Goal: Information Seeking & Learning: Find specific page/section

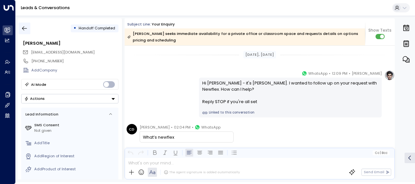
scroll to position [71, 0]
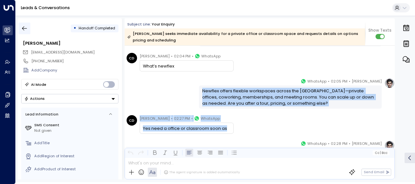
click at [22, 26] on icon "button" at bounding box center [24, 28] width 7 height 7
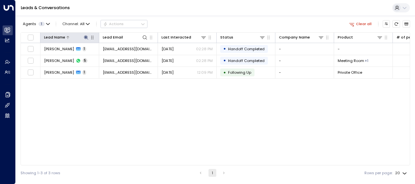
click at [85, 38] on icon at bounding box center [86, 37] width 4 height 4
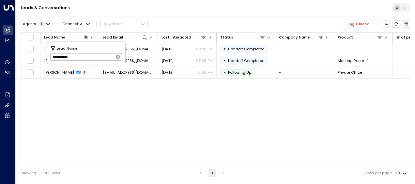
drag, startPoint x: 52, startPoint y: 57, endPoint x: 88, endPoint y: 60, distance: 35.7
click at [88, 60] on input "**********" at bounding box center [82, 57] width 64 height 11
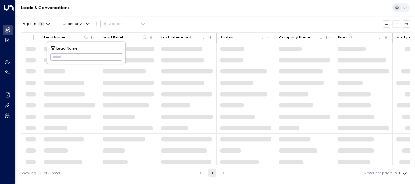
click at [59, 57] on input "text" at bounding box center [86, 57] width 72 height 11
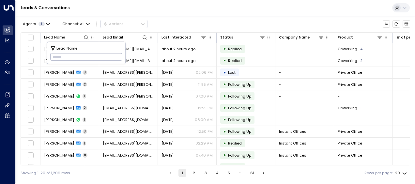
type input "**********"
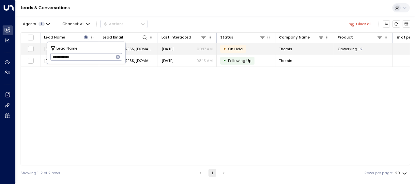
click at [140, 48] on span "[EMAIL_ADDRESS][DOMAIN_NAME]" at bounding box center [128, 48] width 51 height 5
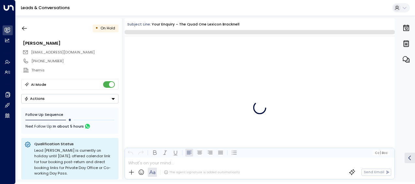
scroll to position [1675, 0]
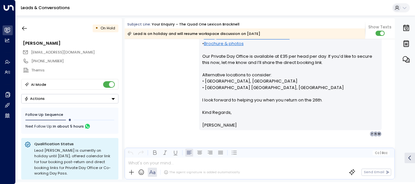
click at [175, 65] on div "[PERSON_NAME] • 09:17 AM • Email Hi [PERSON_NAME], Thanks for letting me know—e…" at bounding box center [260, 59] width 270 height 156
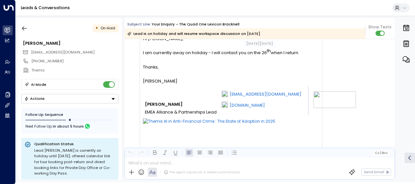
scroll to position [1275, 0]
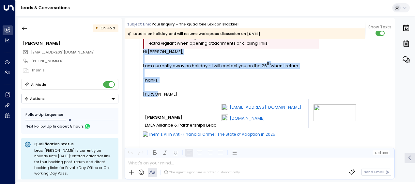
drag, startPoint x: 142, startPoint y: 50, endPoint x: 161, endPoint y: 95, distance: 48.8
click at [161, 95] on div "Attention: This message was sent from outside the NewFlex network. Please be ex…" at bounding box center [231, 129] width 183 height 200
copy div "Hi [PERSON_NAME], I am currently away on holiday - I will contact you on the 26…"
click at [23, 28] on icon "button" at bounding box center [24, 28] width 5 height 4
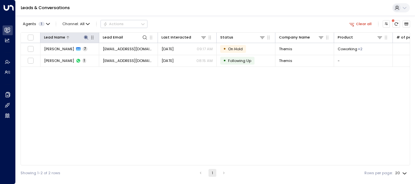
click at [86, 35] on icon at bounding box center [85, 37] width 5 height 5
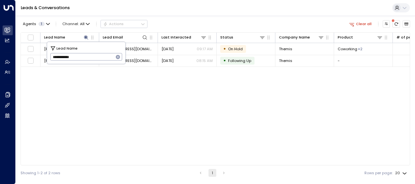
drag, startPoint x: 51, startPoint y: 58, endPoint x: 91, endPoint y: 57, distance: 39.8
click at [91, 57] on input "**********" at bounding box center [82, 57] width 64 height 11
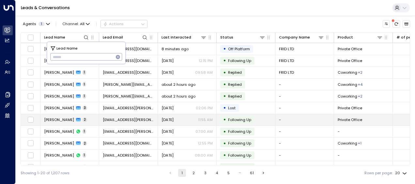
type input "*********"
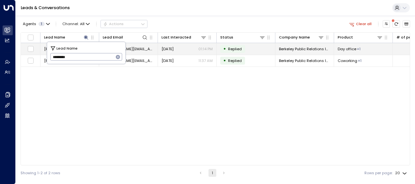
click at [174, 48] on span "[DATE]" at bounding box center [167, 48] width 12 height 5
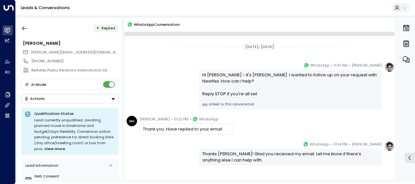
scroll to position [38, 0]
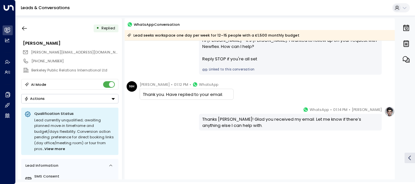
click at [177, 106] on div "[PERSON_NAME] • 01:14 PM • WhatsApp Thanks [PERSON_NAME]! Glad you received my …" at bounding box center [260, 118] width 270 height 24
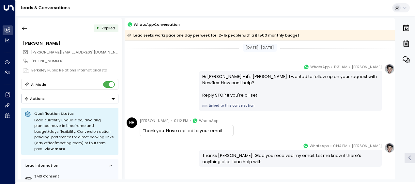
scroll to position [0, 0]
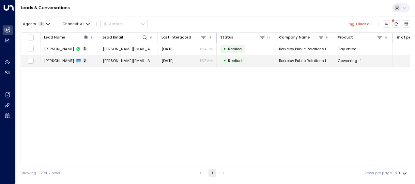
click at [128, 60] on span "[PERSON_NAME][EMAIL_ADDRESS][DOMAIN_NAME]" at bounding box center [128, 60] width 51 height 5
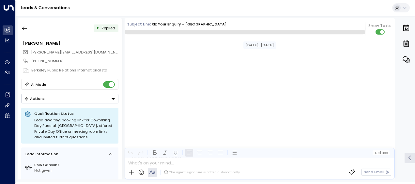
scroll to position [250, 0]
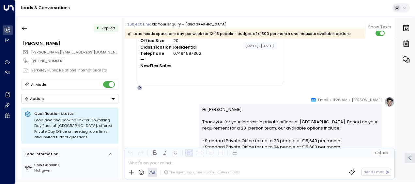
scroll to position [54, 0]
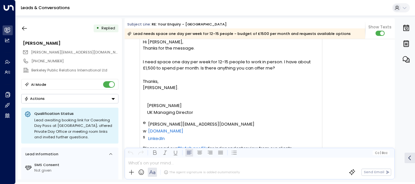
scroll to position [393, 0]
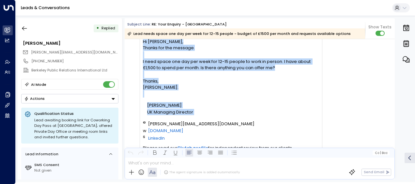
drag, startPoint x: 143, startPoint y: 40, endPoint x: 210, endPoint y: 133, distance: 114.4
click at [210, 133] on div "Hi [PERSON_NAME], Thanks for the message. I need space one day per week for 12-…" at bounding box center [231, 157] width 176 height 239
drag, startPoint x: 210, startPoint y: 133, endPoint x: 172, endPoint y: 123, distance: 39.8
copy div "Hi [PERSON_NAME], Thanks for the message. I need space one day per week for 12-…"
click at [25, 27] on icon "button" at bounding box center [24, 28] width 7 height 7
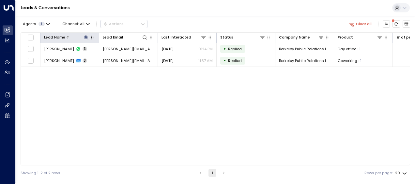
click at [87, 36] on icon at bounding box center [86, 37] width 4 height 4
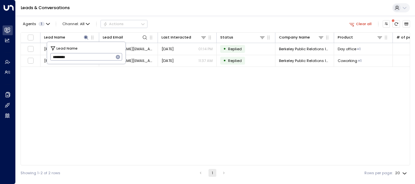
drag, startPoint x: 52, startPoint y: 57, endPoint x: 80, endPoint y: 60, distance: 28.9
click at [80, 60] on input "*********" at bounding box center [82, 57] width 64 height 11
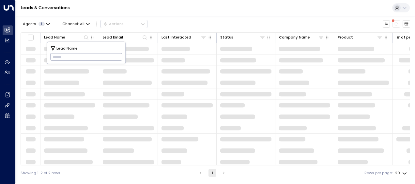
click at [55, 55] on input "text" at bounding box center [86, 57] width 72 height 11
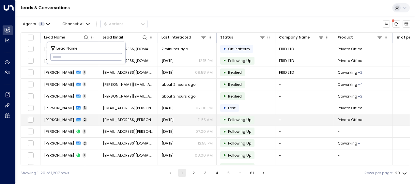
type input "**********"
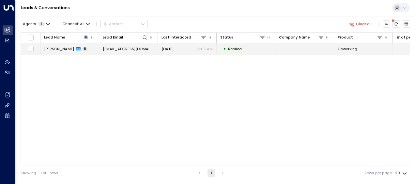
click at [137, 48] on span "[EMAIL_ADDRESS][DOMAIN_NAME]" at bounding box center [128, 48] width 51 height 5
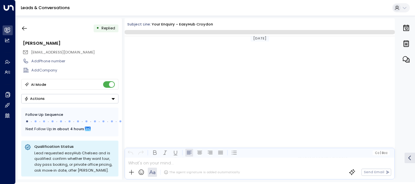
scroll to position [1277, 0]
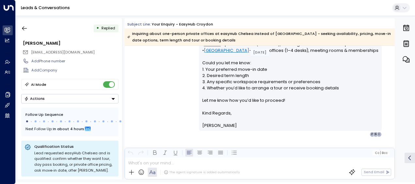
click at [158, 70] on div "[PERSON_NAME] • 10:05 AM • Email Hi [PERSON_NAME], Thanks for clarifying you’re…" at bounding box center [260, 34] width 270 height 206
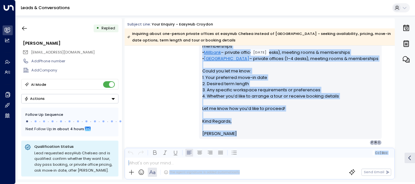
scroll to position [1204, 0]
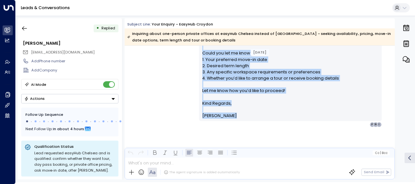
drag, startPoint x: 201, startPoint y: 58, endPoint x: 257, endPoint y: 182, distance: 136.0
click at [257, 182] on html "Overview Leads & Conversations Leads & Conversations Analytics Analytics Agents…" at bounding box center [207, 91] width 415 height 182
drag, startPoint x: 257, startPoint y: 182, endPoint x: 227, endPoint y: 85, distance: 101.3
copy div "Lo Ipsu, Dolors ame consectetu adi’el seddoeiusm te inciDid Utlabor. Etdolor ma…"
click at [23, 28] on icon "button" at bounding box center [24, 28] width 5 height 4
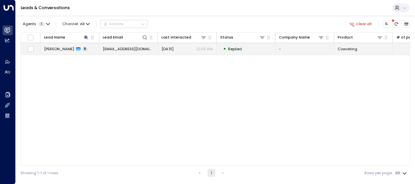
click at [138, 49] on span "[EMAIL_ADDRESS][DOMAIN_NAME]" at bounding box center [128, 48] width 51 height 5
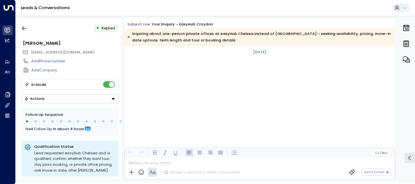
scroll to position [1287, 0]
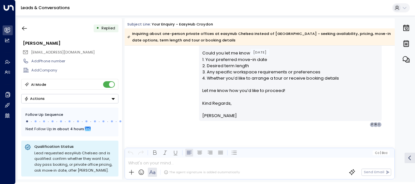
click at [171, 91] on div "[PERSON_NAME] • 10:05 AM • Email Hi [PERSON_NAME], Thanks for clarifying you’re…" at bounding box center [260, 24] width 270 height 206
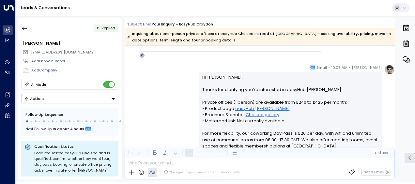
scroll to position [1061, 0]
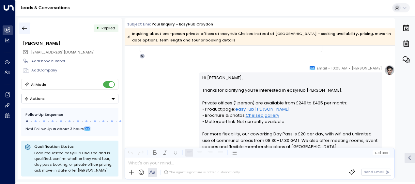
click at [25, 27] on icon "button" at bounding box center [24, 28] width 7 height 7
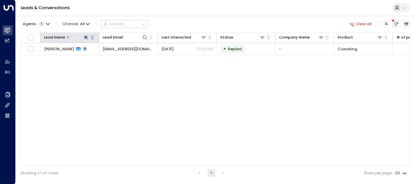
click at [84, 35] on icon at bounding box center [85, 37] width 5 height 5
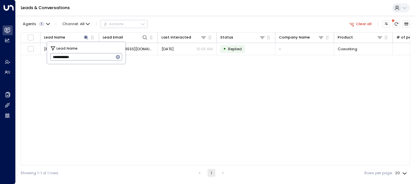
drag, startPoint x: 52, startPoint y: 57, endPoint x: 92, endPoint y: 58, distance: 40.1
click at [92, 58] on input "**********" at bounding box center [82, 57] width 64 height 11
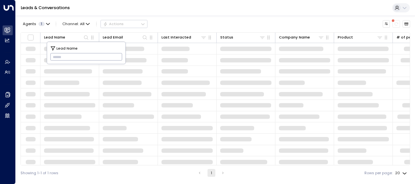
click at [56, 54] on input "text" at bounding box center [86, 57] width 72 height 11
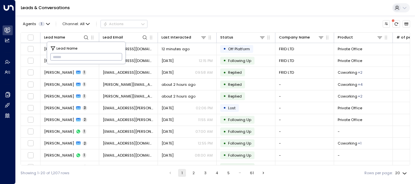
click at [54, 53] on input "text" at bounding box center [86, 57] width 72 height 11
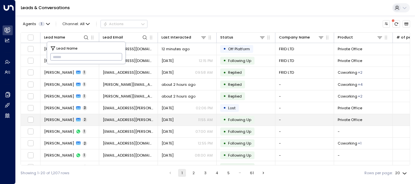
type input "**********"
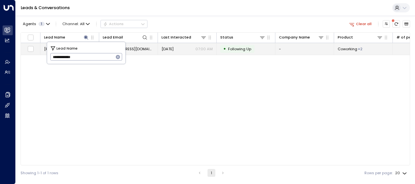
click at [144, 46] on span "[EMAIL_ADDRESS][DOMAIN_NAME]" at bounding box center [128, 48] width 51 height 5
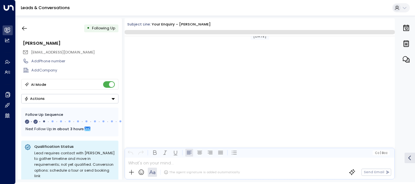
scroll to position [344, 0]
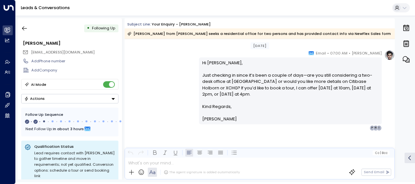
click at [184, 70] on div "[PERSON_NAME] • 07:00 AM • Email Hi [PERSON_NAME], Just checking in since it’s …" at bounding box center [260, 90] width 270 height 81
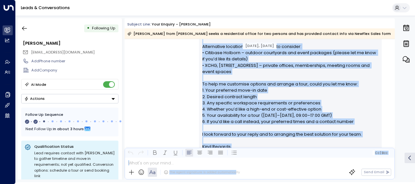
scroll to position [206, 0]
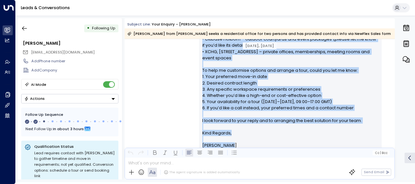
drag, startPoint x: 201, startPoint y: 53, endPoint x: 234, endPoint y: 145, distance: 98.2
click at [234, 145] on div "Hi [PERSON_NAME], Thank you for your interest in our private offices at [GEOGRA…" at bounding box center [290, 52] width 176 height 194
drag, startPoint x: 234, startPoint y: 145, endPoint x: 227, endPoint y: 121, distance: 25.8
click at [227, 121] on p "Hi [PERSON_NAME], Thank you for your interest in our private offices at [GEOGRA…" at bounding box center [290, 42] width 176 height 175
copy div "Lo Ipsumdolo, Sitam con adi elit seddoeiu te inc utlabor etdolor ma Aliquaenim,…"
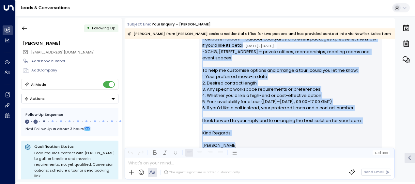
click at [172, 77] on div "[PERSON_NAME] • 12:05 PM • Email Hi [PERSON_NAME], Thank you for your interest …" at bounding box center [260, 51] width 270 height 212
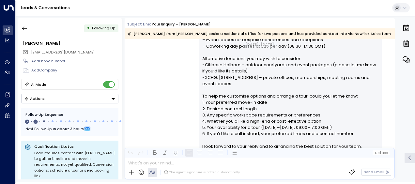
scroll to position [180, 0]
click at [175, 79] on div "[PERSON_NAME] • 12:05 PM • Email Hi [PERSON_NAME], Thank you for your interest …" at bounding box center [260, 77] width 270 height 212
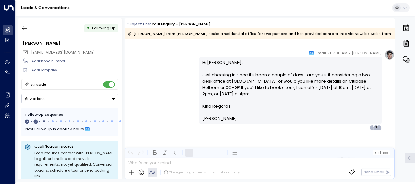
scroll to position [348, 0]
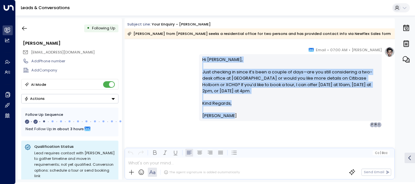
drag, startPoint x: 201, startPoint y: 57, endPoint x: 236, endPoint y: 117, distance: 69.6
click at [236, 117] on div "Hi [PERSON_NAME], Just checking in since it’s been a couple of days—are you sti…" at bounding box center [290, 87] width 176 height 63
drag, startPoint x: 236, startPoint y: 117, endPoint x: 214, endPoint y: 97, distance: 29.8
copy div "Hi [PERSON_NAME], Just checking in since it’s been a couple of days—are you sti…"
click at [24, 27] on icon "button" at bounding box center [24, 28] width 7 height 7
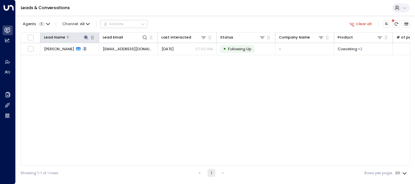
click at [85, 37] on icon at bounding box center [86, 37] width 4 height 4
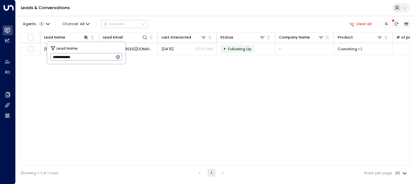
drag, startPoint x: 51, startPoint y: 56, endPoint x: 89, endPoint y: 56, distance: 38.2
click at [89, 56] on input "**********" at bounding box center [82, 57] width 64 height 11
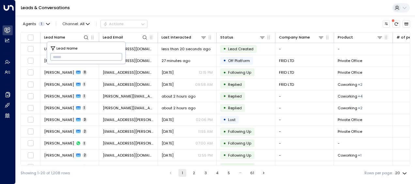
click at [138, 176] on div "Showing 1-20 of 1,208 rows 1 2 3 4 5 … 61 Rows per page: 20 **" at bounding box center [215, 172] width 389 height 15
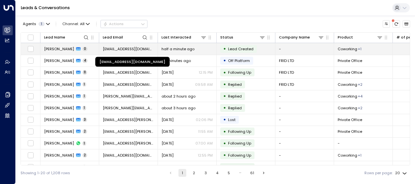
click at [138, 49] on span "[EMAIL_ADDRESS][DOMAIN_NAME]" at bounding box center [128, 48] width 51 height 5
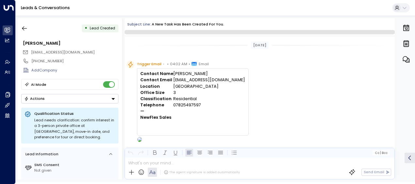
scroll to position [14, 0]
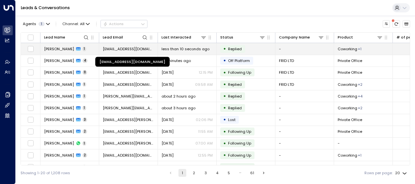
click at [125, 46] on span "[EMAIL_ADDRESS][DOMAIN_NAME]" at bounding box center [128, 48] width 51 height 5
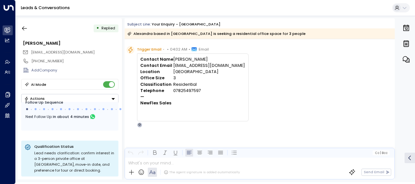
scroll to position [236, 0]
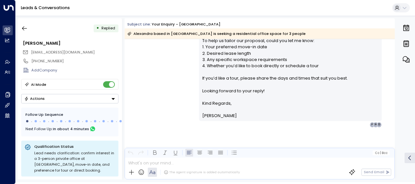
click at [174, 78] on div "[PERSON_NAME] • 04:04 AM • Email Hi [PERSON_NAME], Thank you for your interest …" at bounding box center [260, 21] width 270 height 212
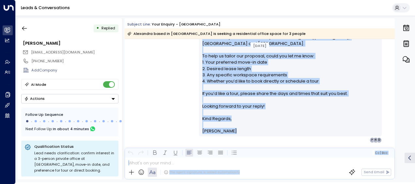
scroll to position [225, 0]
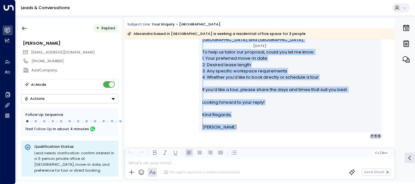
drag, startPoint x: 201, startPoint y: 70, endPoint x: 238, endPoint y: 131, distance: 72.0
click at [238, 131] on div "Hi [PERSON_NAME], Thank you for your interest in private offices at [GEOGRAPHIC…" at bounding box center [290, 33] width 183 height 198
drag, startPoint x: 238, startPoint y: 131, endPoint x: 207, endPoint y: 72, distance: 66.5
copy div "Hi [PERSON_NAME], Thank you for your interest in private offices at [GEOGRAPHIC…"
click at [172, 75] on div "[PERSON_NAME] • 04:04 AM • Email Hi [PERSON_NAME], Thank you for your interest …" at bounding box center [260, 33] width 270 height 212
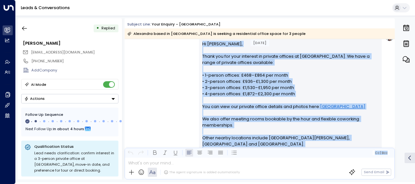
scroll to position [236, 0]
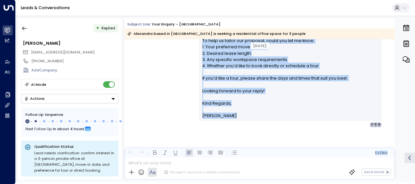
drag, startPoint x: 201, startPoint y: 68, endPoint x: 233, endPoint y: 195, distance: 130.8
click at [233, 182] on html "Overview Leads & Conversations Leads & Conversations Analytics Analytics Agents…" at bounding box center [207, 91] width 415 height 182
drag, startPoint x: 233, startPoint y: 195, endPoint x: 217, endPoint y: 101, distance: 95.3
copy div "Lo Ipsumdolo, Sitam con adi elit seddoeiu te incidid utlabor et Dolore Magnaali…"
